Goal: Task Accomplishment & Management: Manage account settings

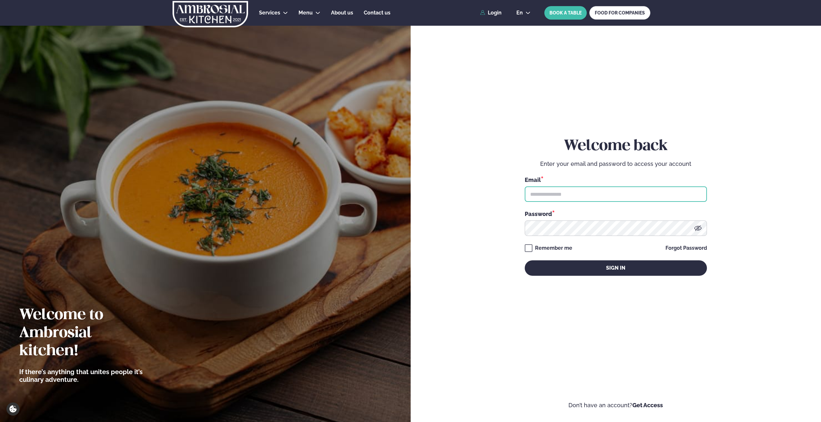
click at [531, 192] on input "text" at bounding box center [616, 193] width 182 height 15
type input "**********"
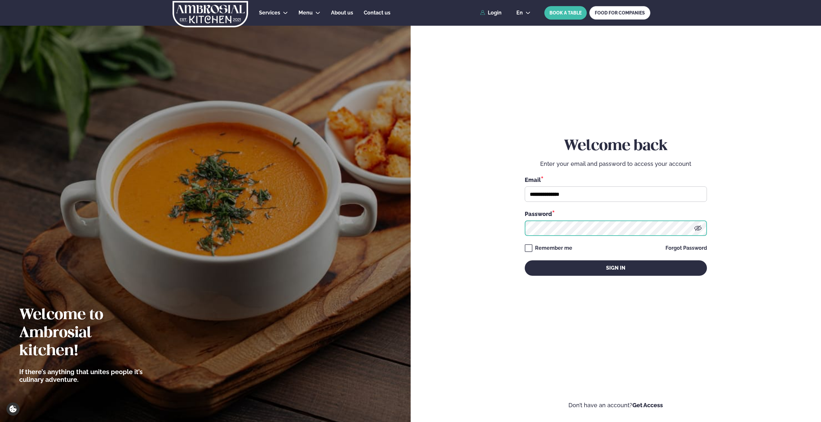
click at [525, 260] on button "Sign in" at bounding box center [616, 267] width 182 height 15
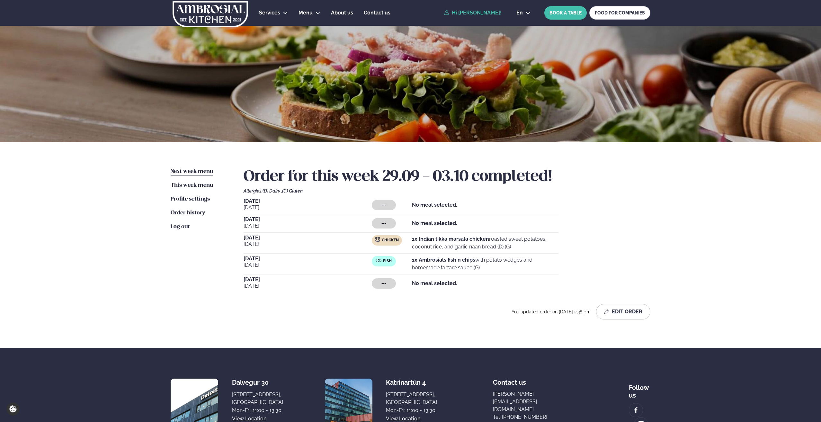
click at [194, 173] on span "Next week menu" at bounding box center [192, 171] width 42 height 5
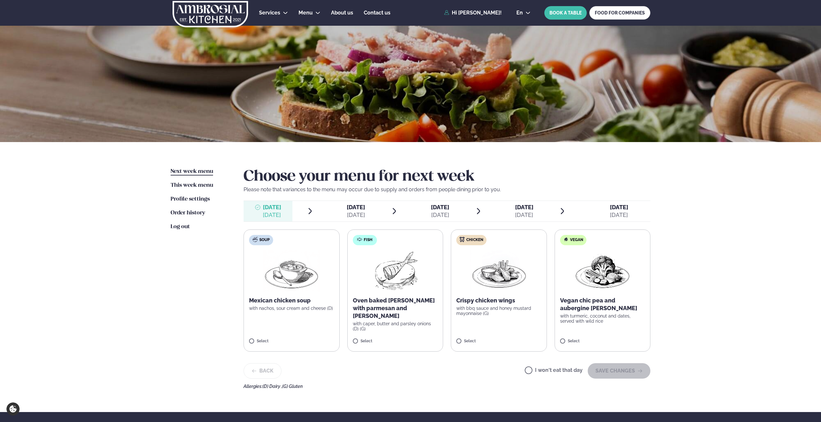
click at [423, 210] on div at bounding box center [425, 210] width 5 height 15
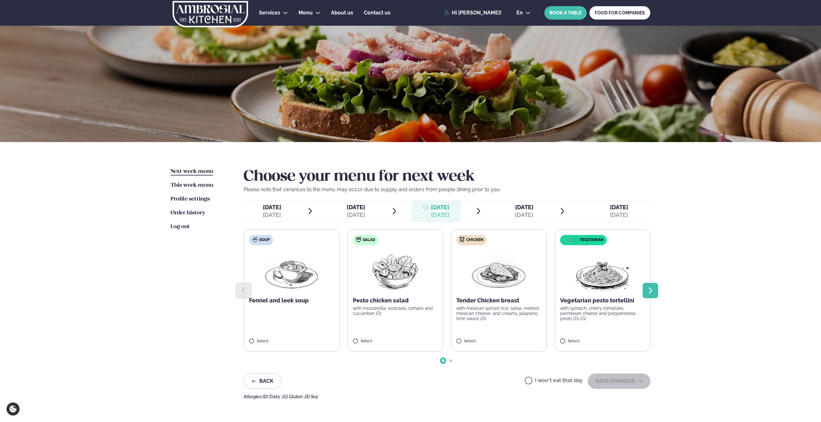
click at [650, 291] on icon "Next slide" at bounding box center [651, 291] width 8 height 8
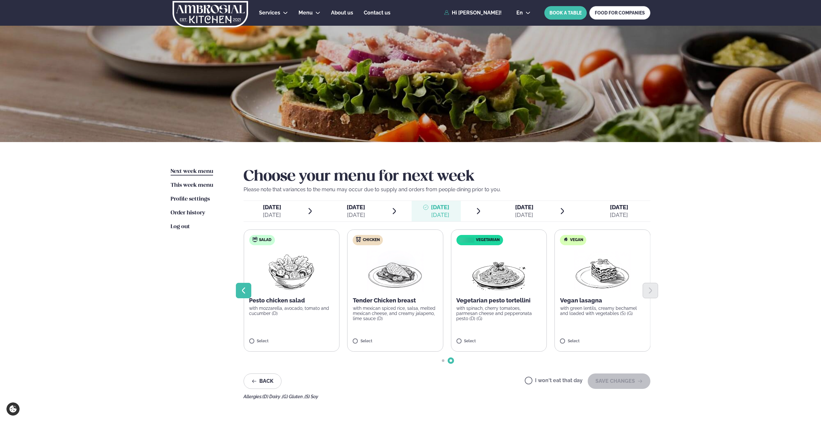
click at [241, 286] on button "Previous slide" at bounding box center [243, 290] width 15 height 15
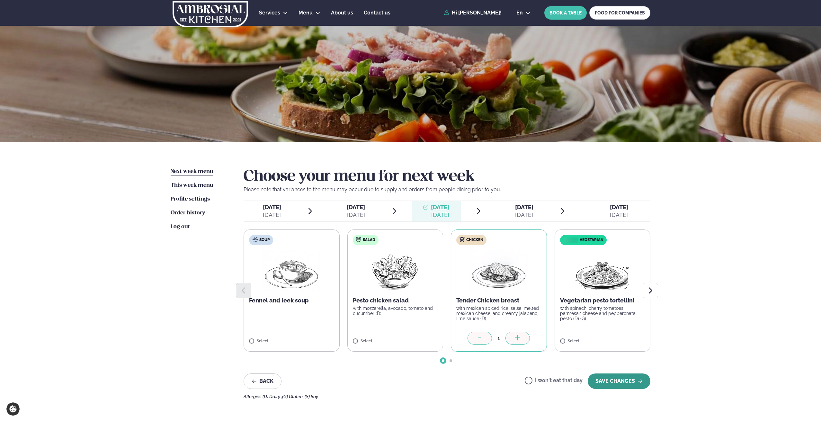
click at [593, 380] on button "SAVE CHANGES" at bounding box center [619, 381] width 63 height 15
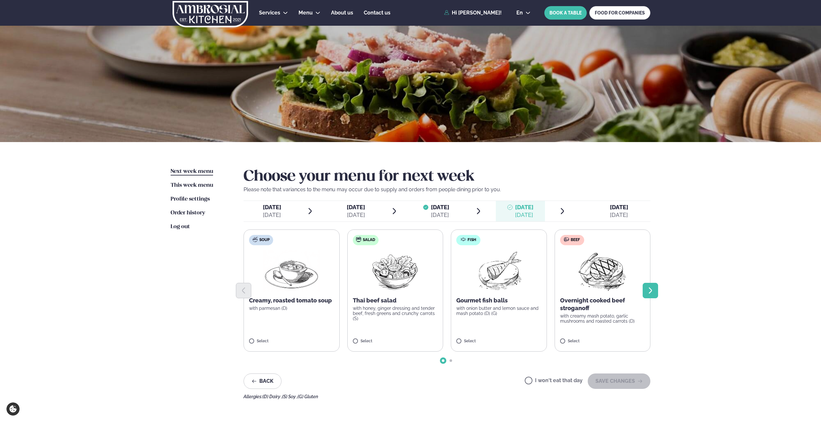
click at [644, 288] on button "Next slide" at bounding box center [650, 290] width 15 height 15
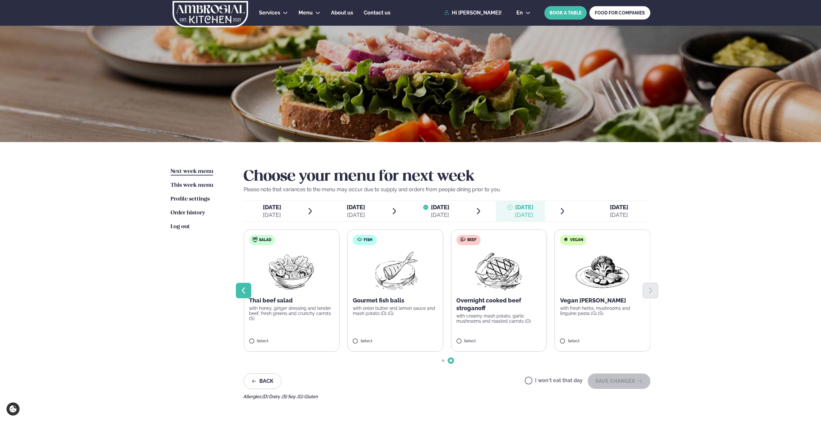
click at [251, 291] on button "Previous slide" at bounding box center [243, 290] width 15 height 15
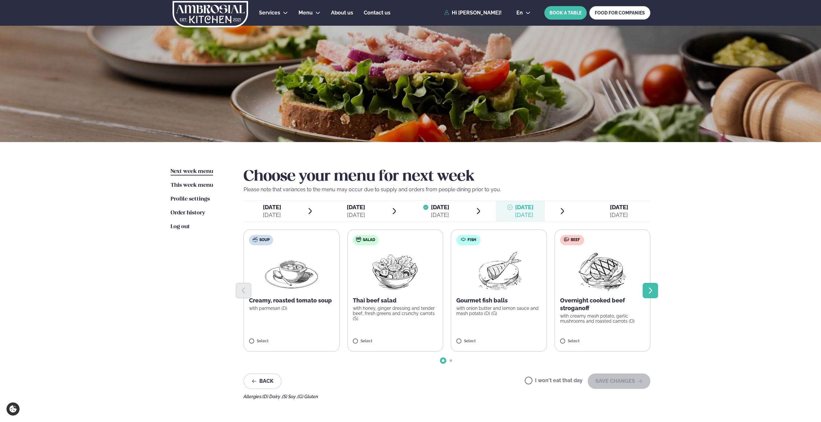
click at [646, 286] on button "Next slide" at bounding box center [650, 290] width 15 height 15
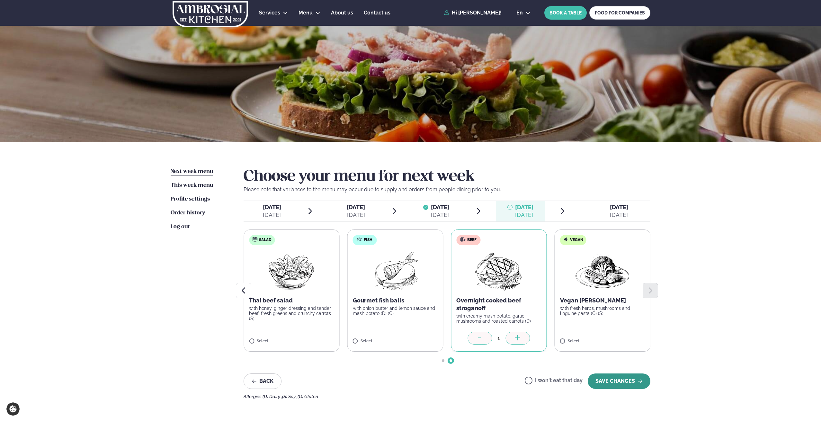
click at [604, 381] on button "SAVE CHANGES" at bounding box center [619, 381] width 63 height 15
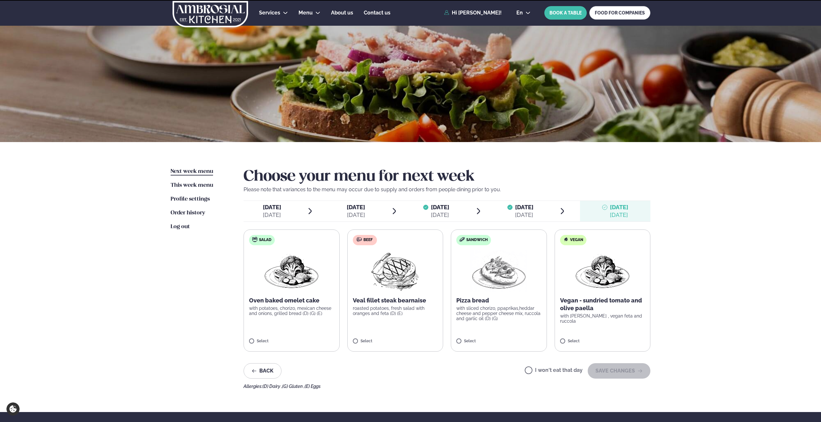
click at [691, 288] on div "Services Lunch for companies Corporate catering Private Party Menu Dalvegur 30 …" at bounding box center [410, 272] width 821 height 545
